Goal: Navigation & Orientation: Find specific page/section

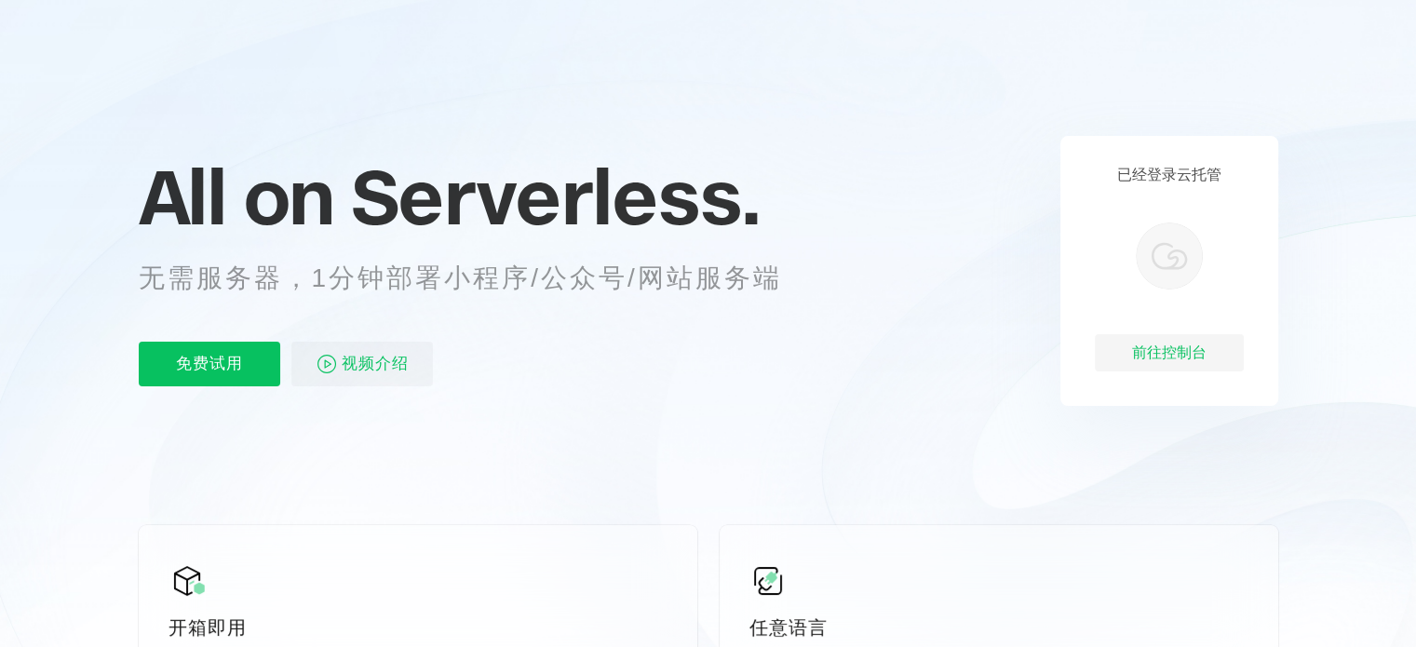
scroll to position [0, 3311]
click at [1184, 356] on div "前往控制台" at bounding box center [1169, 352] width 149 height 37
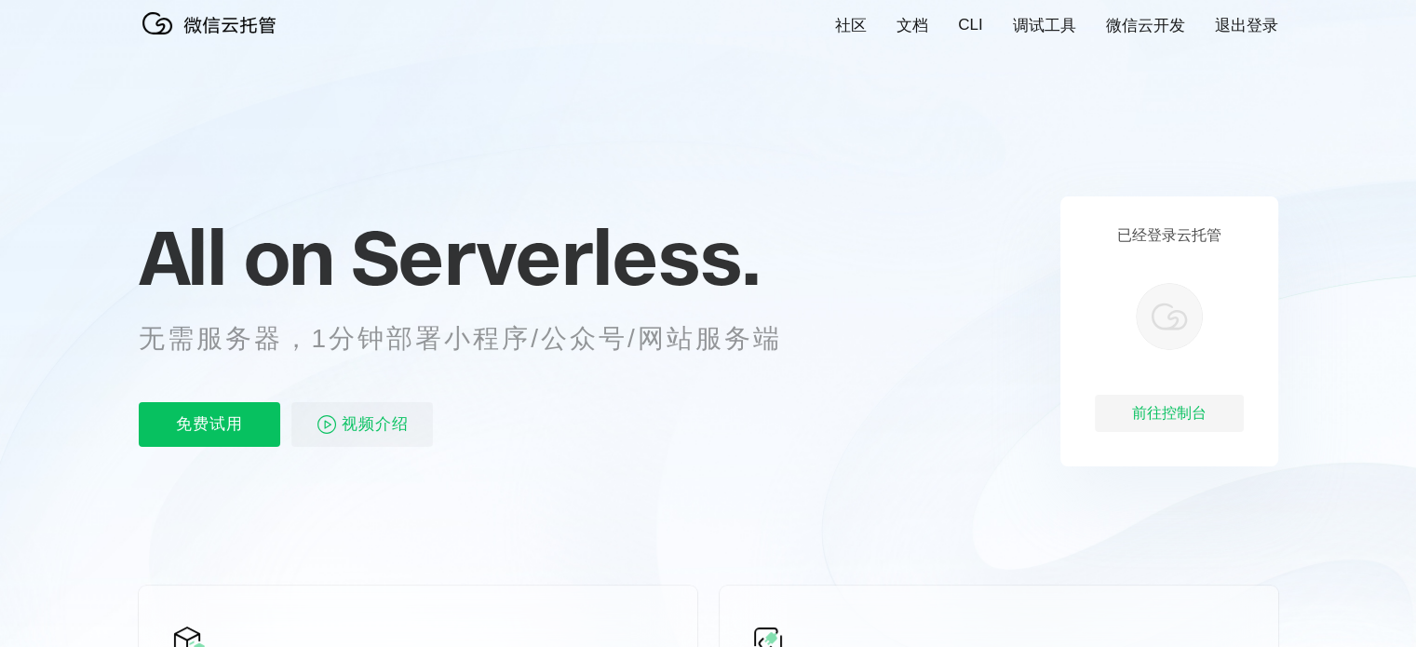
scroll to position [0, 0]
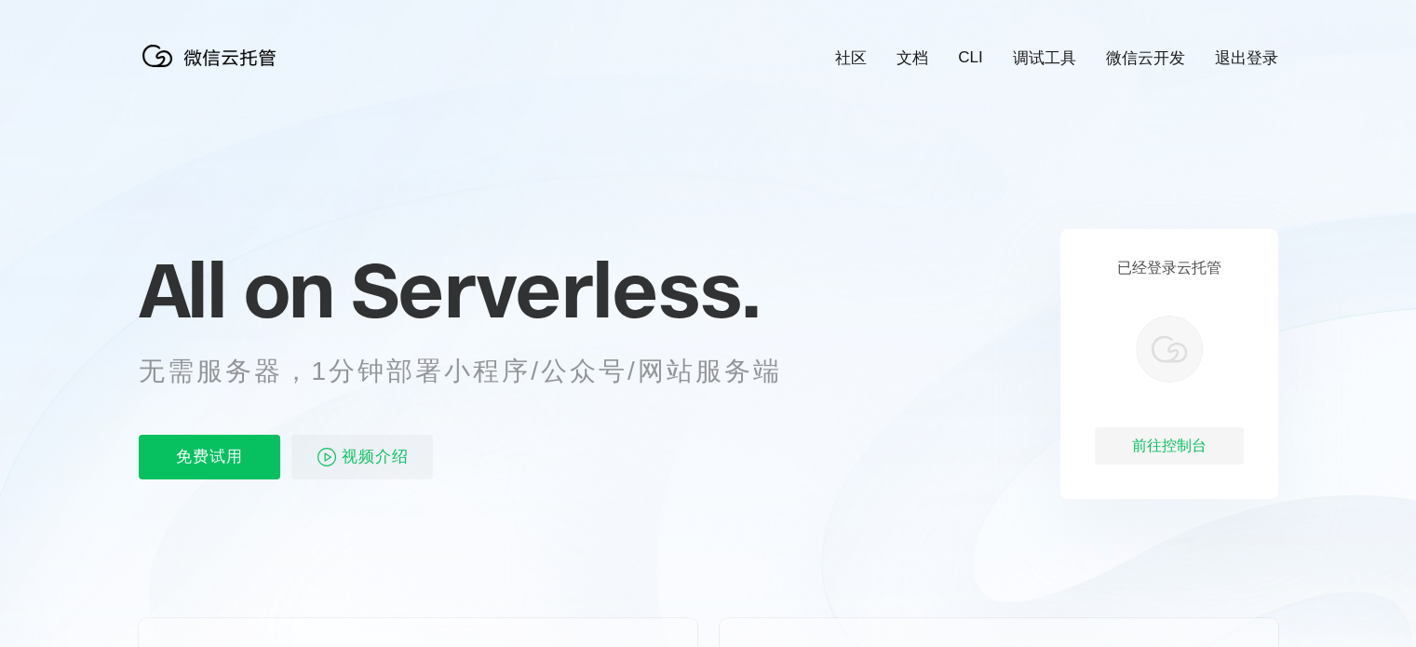
click at [1235, 51] on link "退出登录" at bounding box center [1246, 57] width 63 height 21
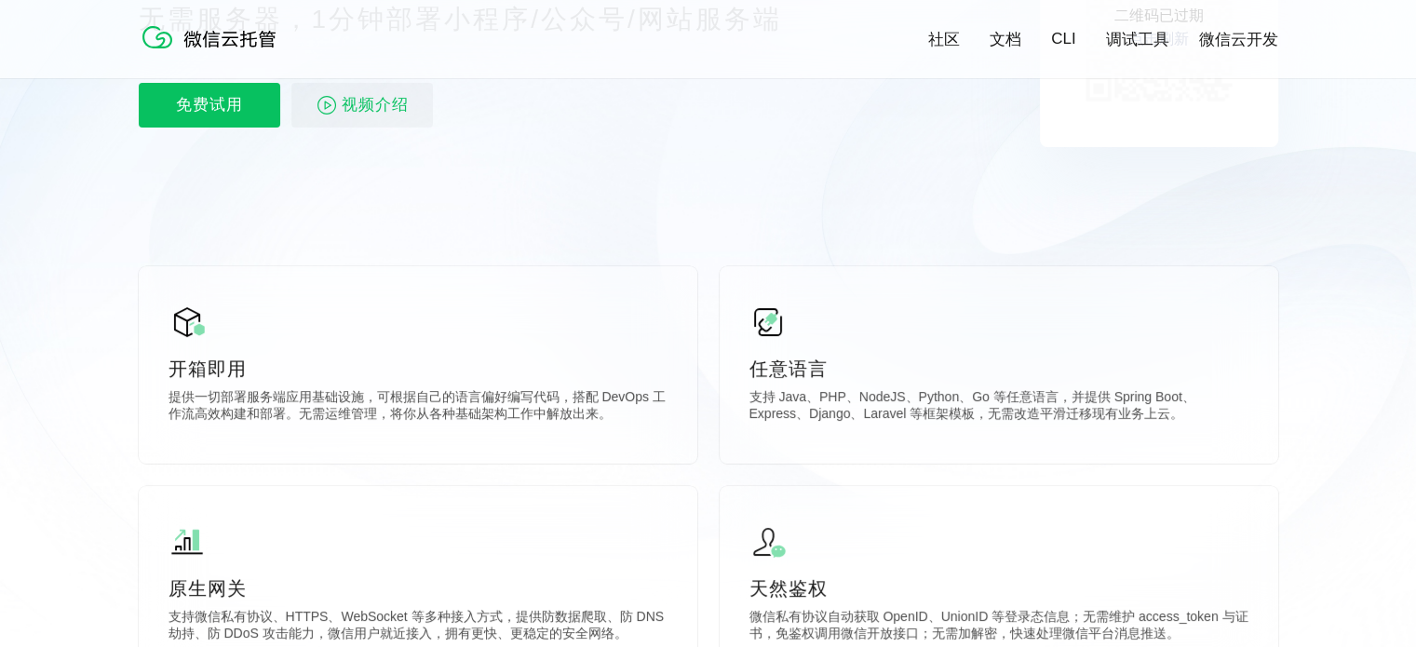
scroll to position [186, 0]
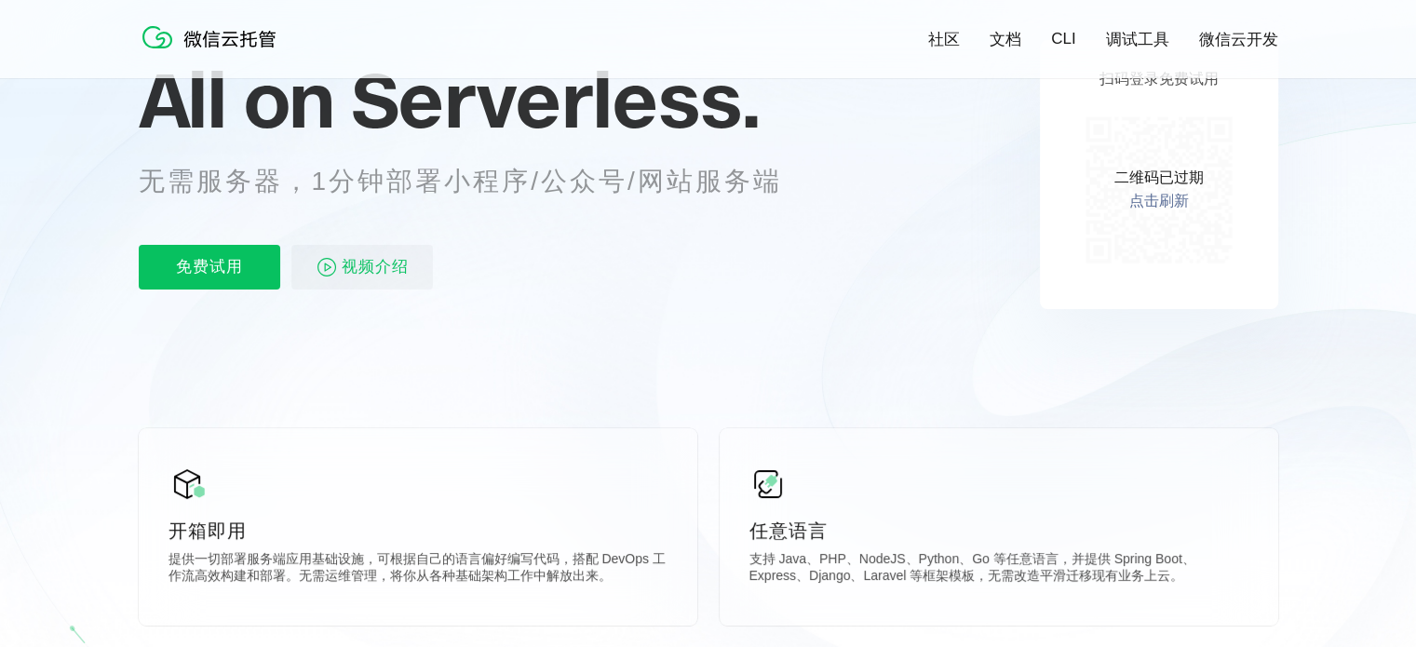
click at [1153, 208] on link "点击刷新" at bounding box center [1159, 202] width 60 height 20
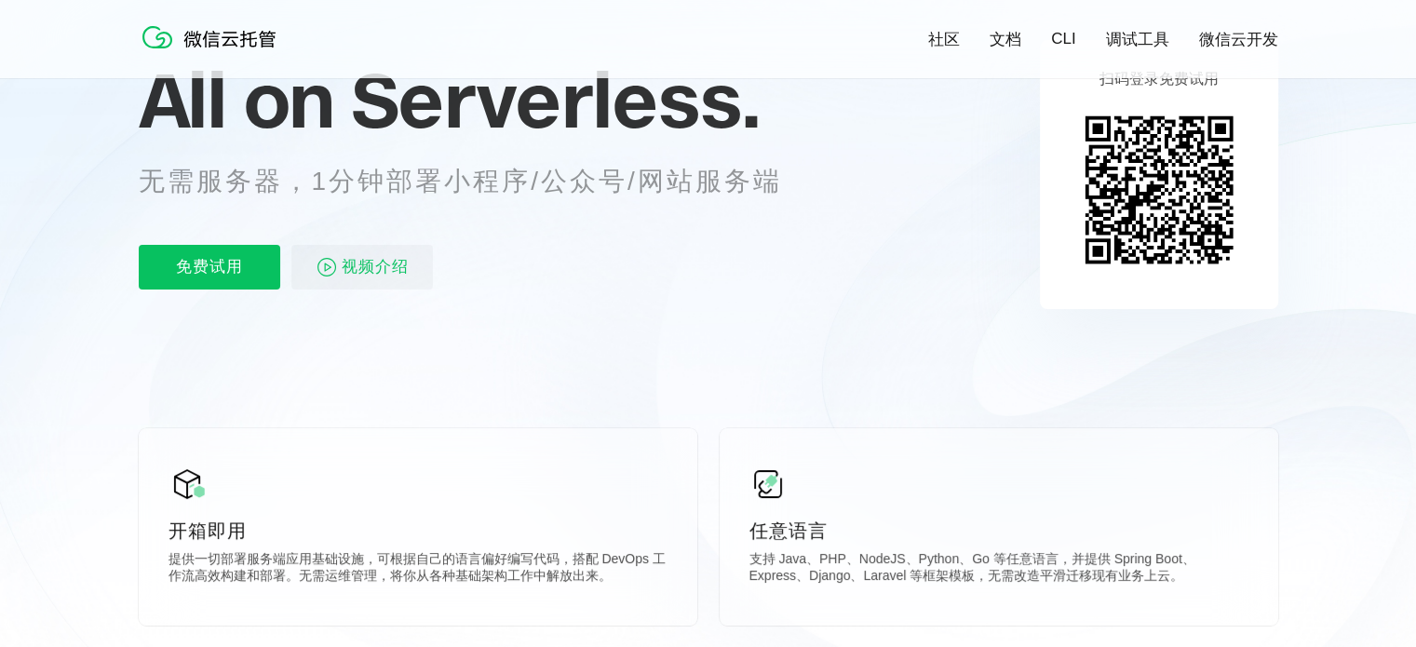
click at [1225, 330] on icon at bounding box center [709, 317] width 1788 height 1006
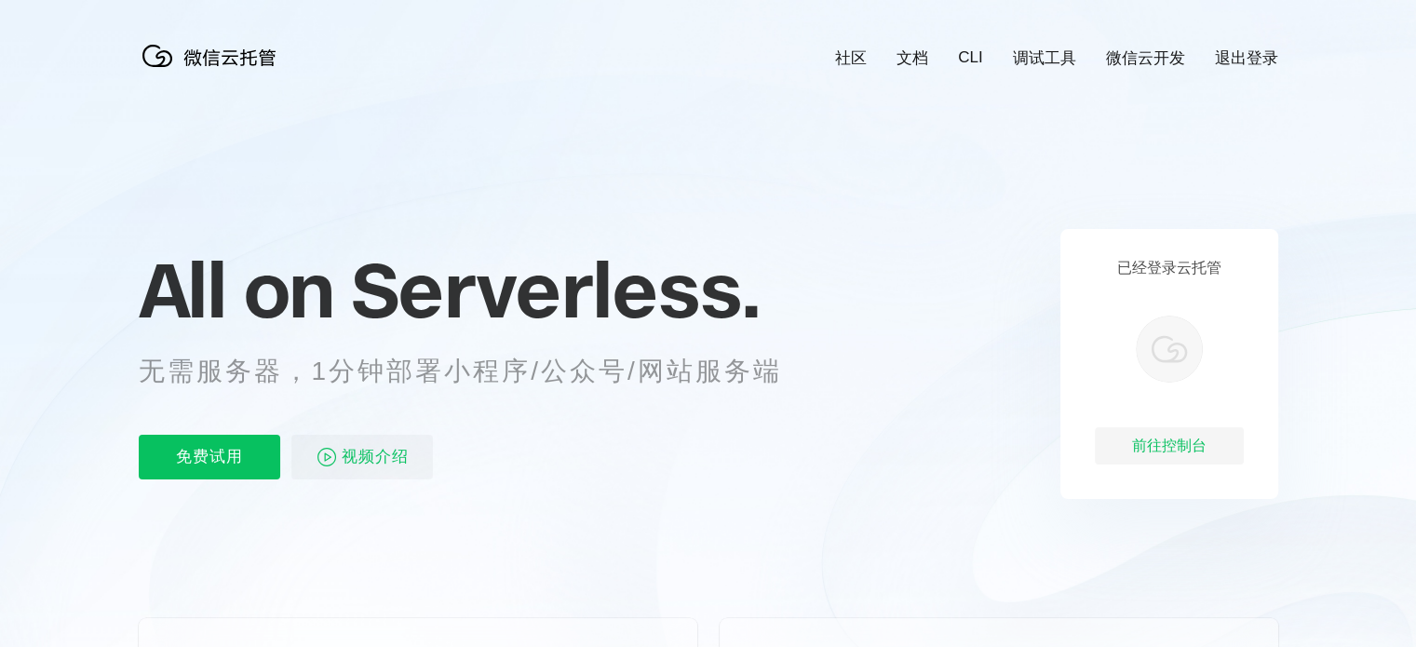
scroll to position [0, 3311]
click at [1189, 445] on div "前往控制台" at bounding box center [1169, 445] width 149 height 37
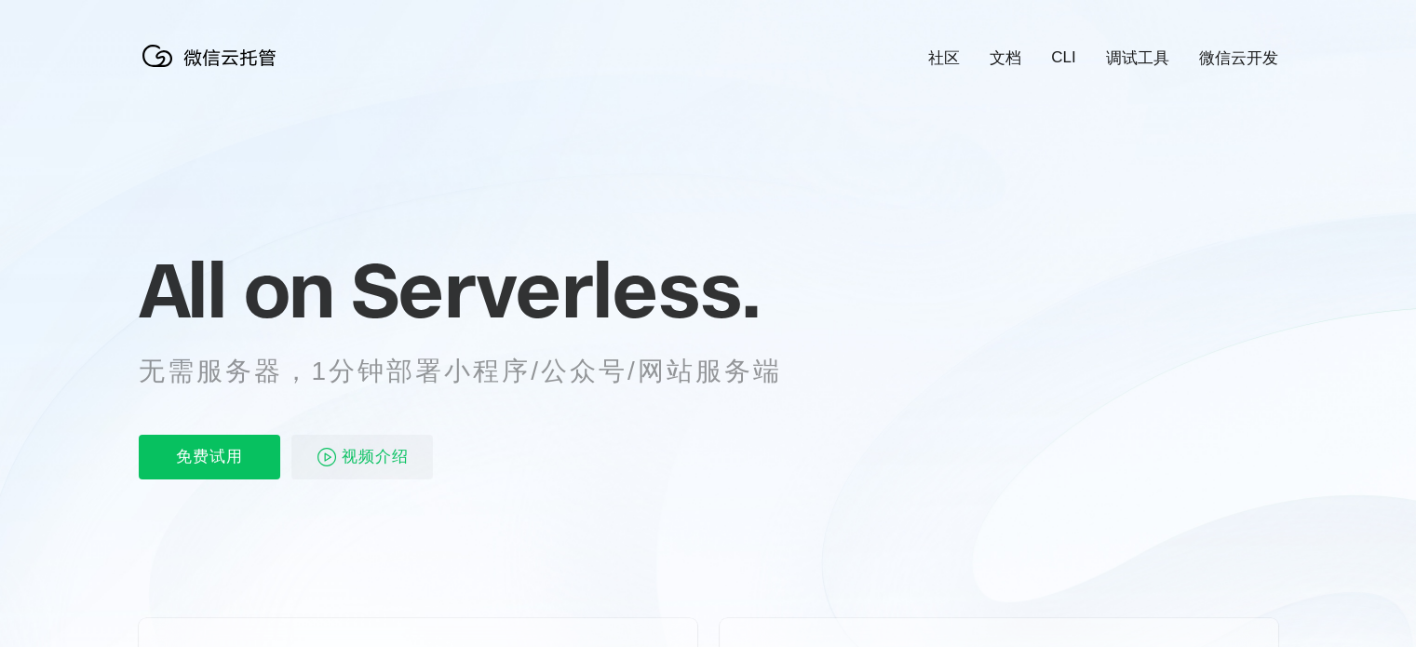
scroll to position [0, 3311]
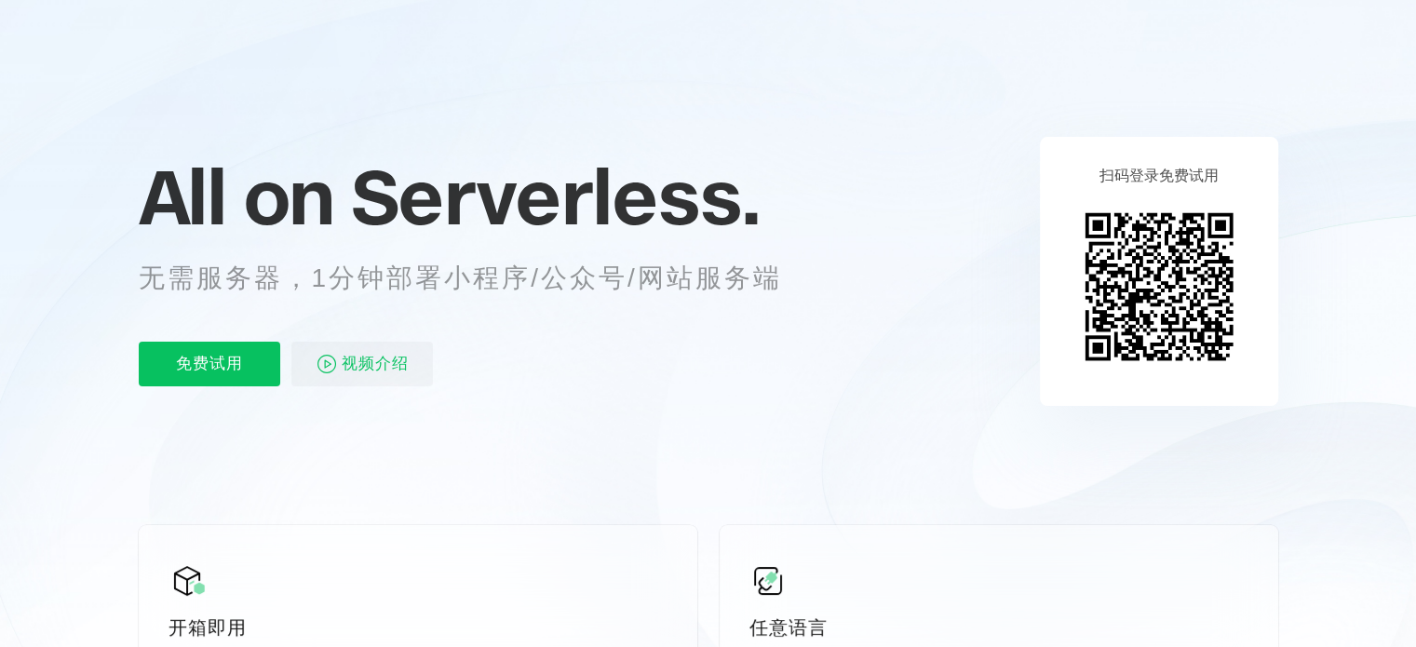
scroll to position [0, 3311]
